Goal: Obtain resource: Obtain resource

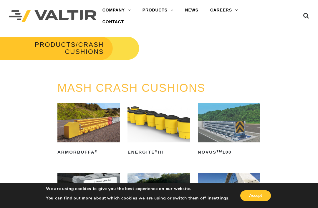
click at [164, 34] on link "BARRIERS" at bounding box center [174, 34] width 74 height 12
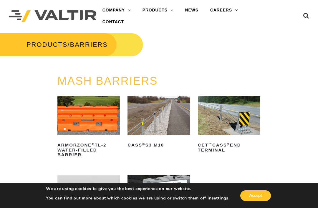
click at [179, 68] on link "END TERMINALS" at bounding box center [174, 69] width 74 height 12
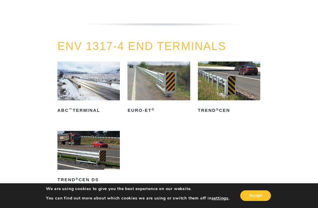
scroll to position [576, 0]
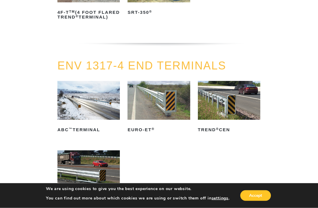
click at [159, 115] on img at bounding box center [159, 100] width 62 height 39
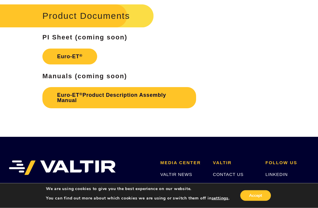
scroll to position [886, 0]
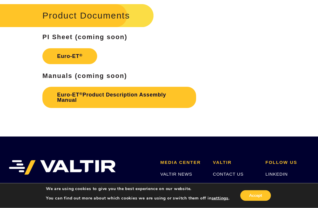
click at [115, 99] on link "Euro-ET ® Product Description Assembly Manual" at bounding box center [119, 97] width 154 height 21
